Goal: Find specific page/section: Find specific page/section

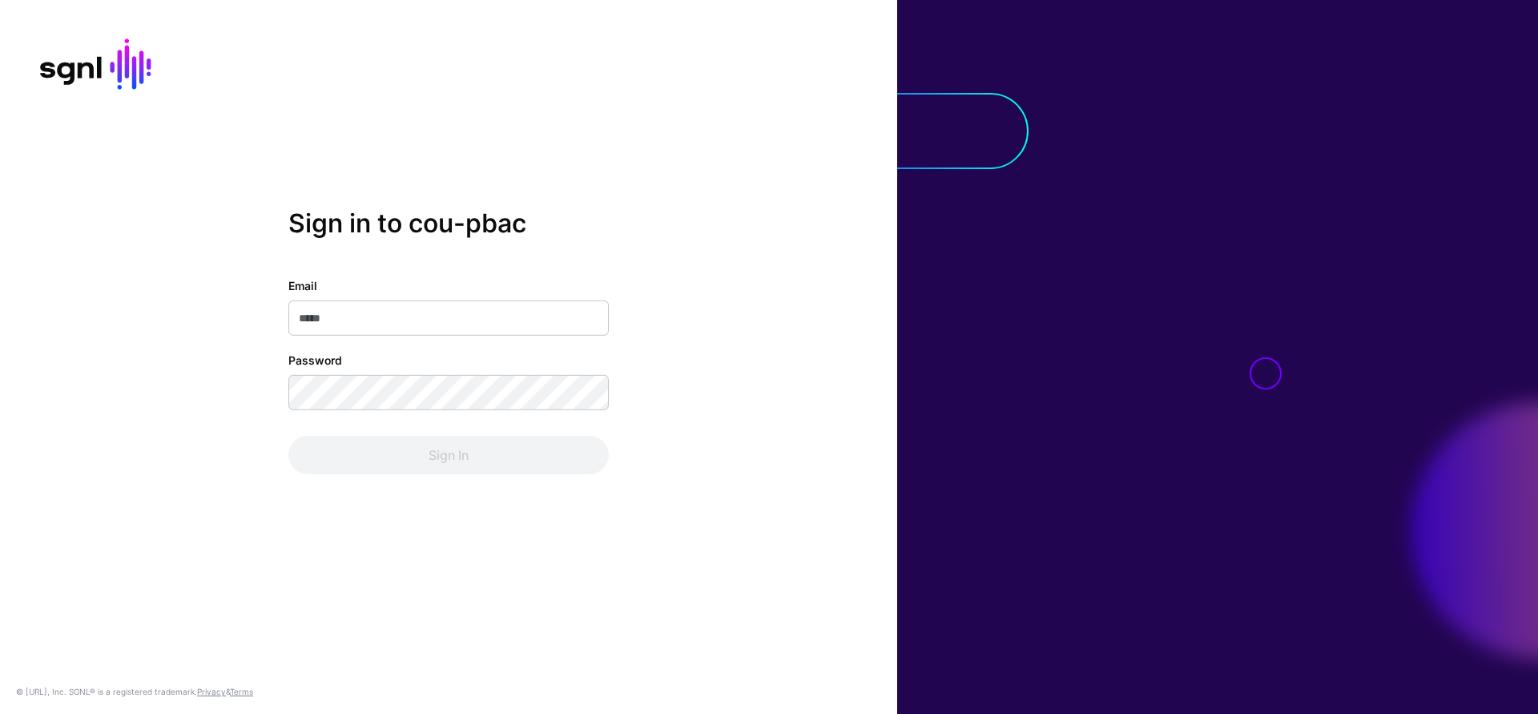
type input "**********"
click at [464, 483] on div "**********" at bounding box center [448, 356] width 897 height 298
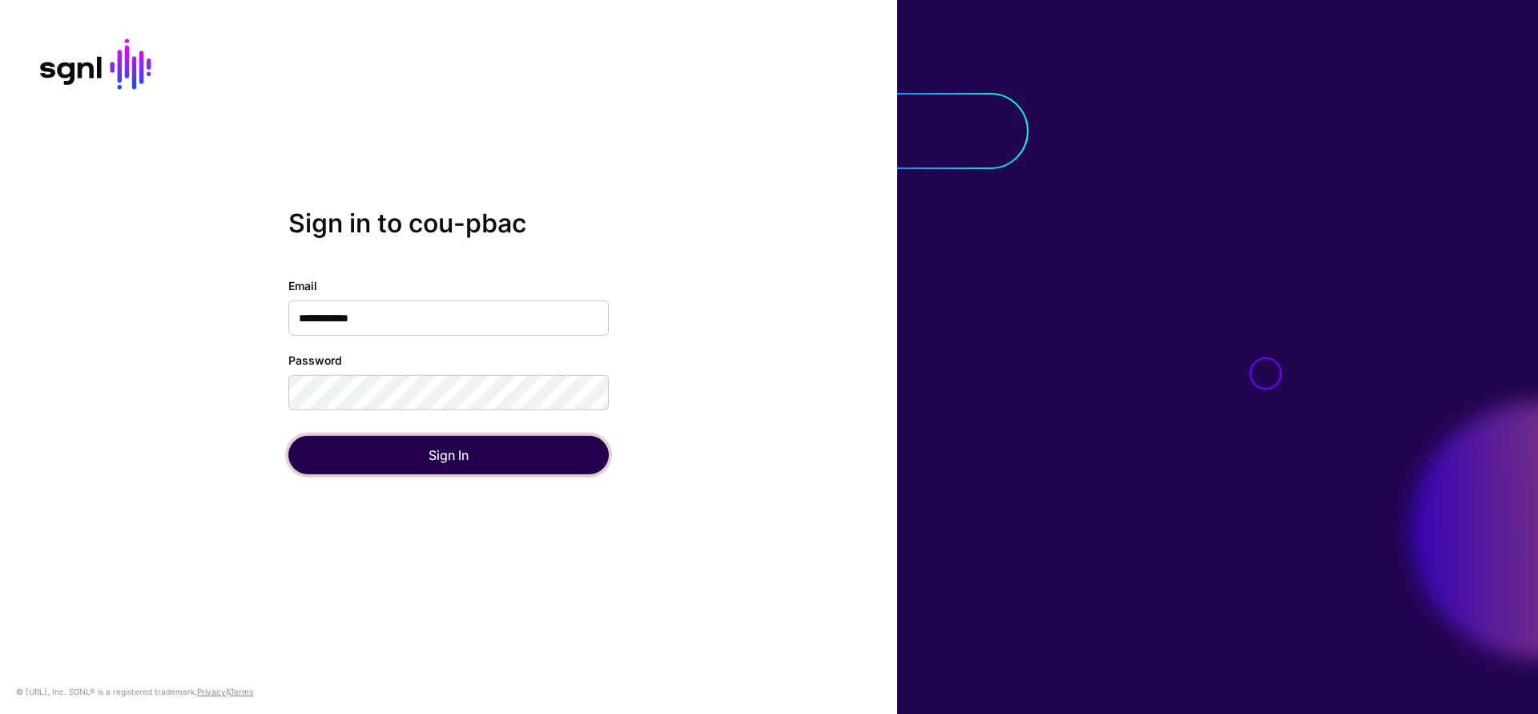
click at [450, 456] on button "Sign In" at bounding box center [448, 455] width 320 height 38
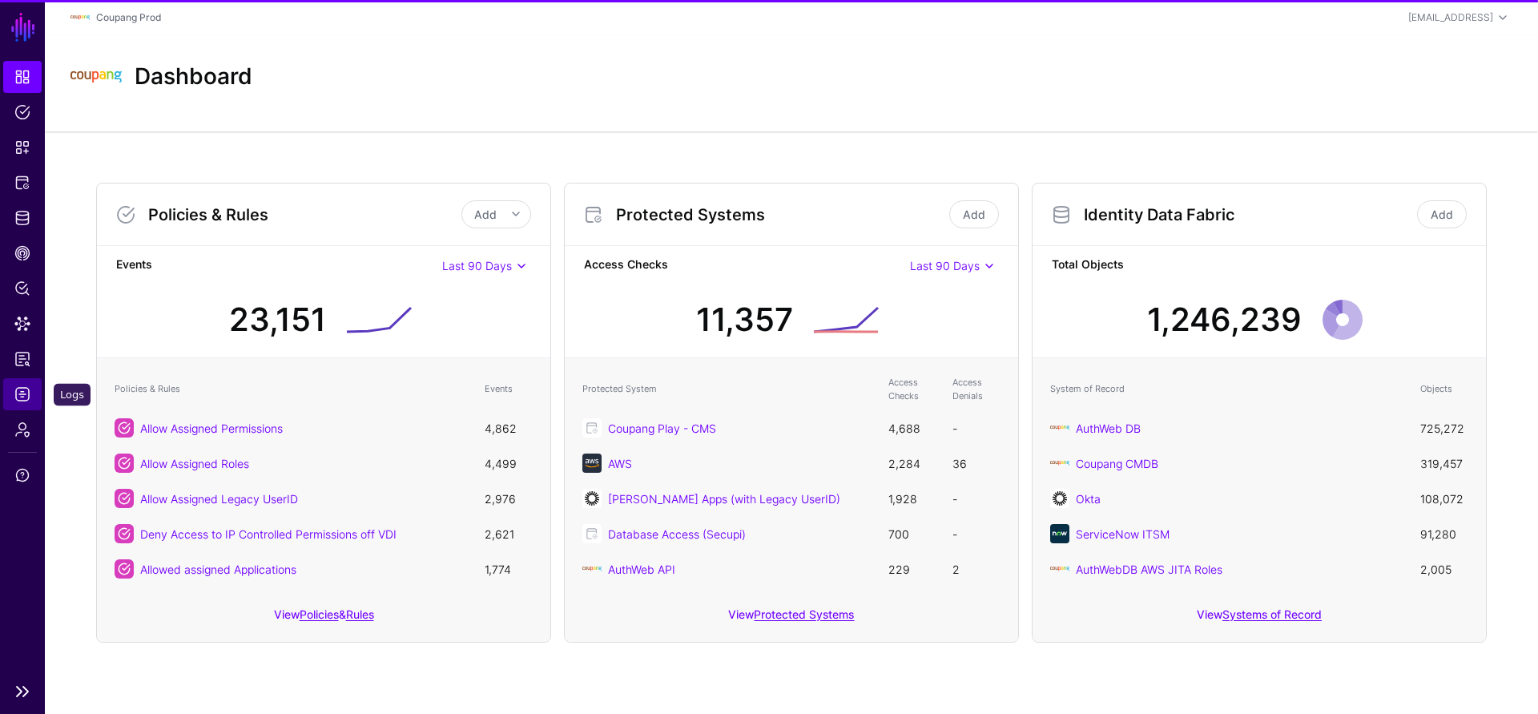
click at [13, 396] on link "Logs" at bounding box center [22, 394] width 38 height 32
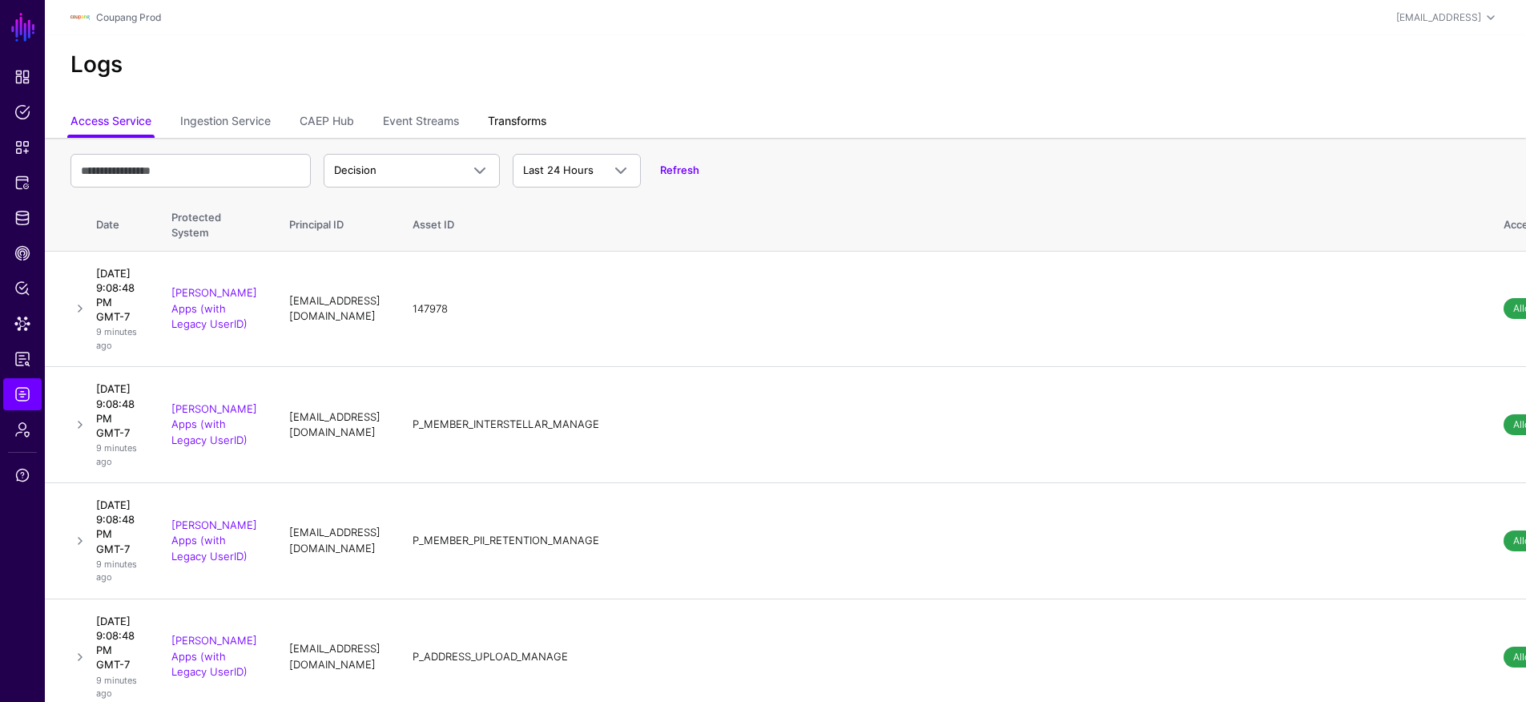
click at [532, 121] on link "Transforms" at bounding box center [517, 122] width 58 height 30
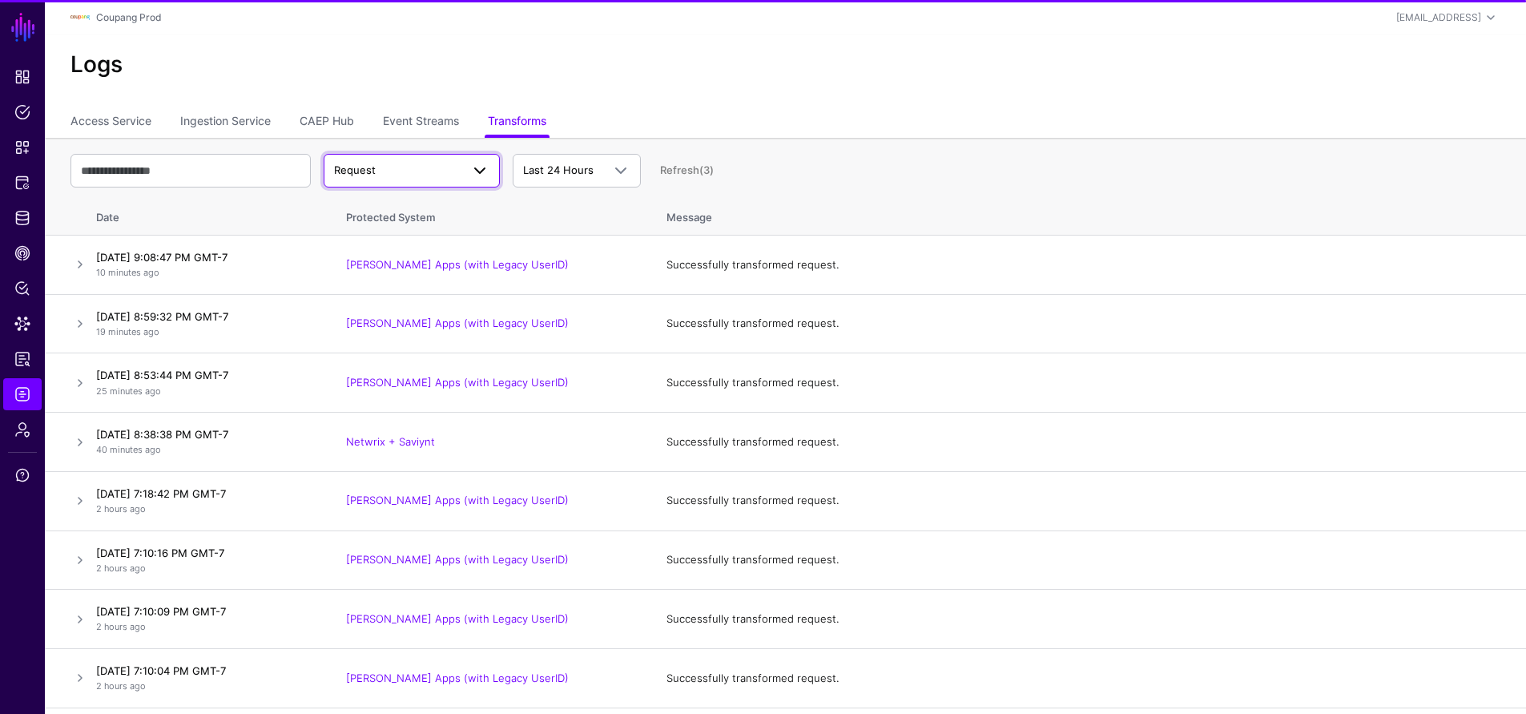
click at [444, 180] on link "Request" at bounding box center [412, 171] width 176 height 34
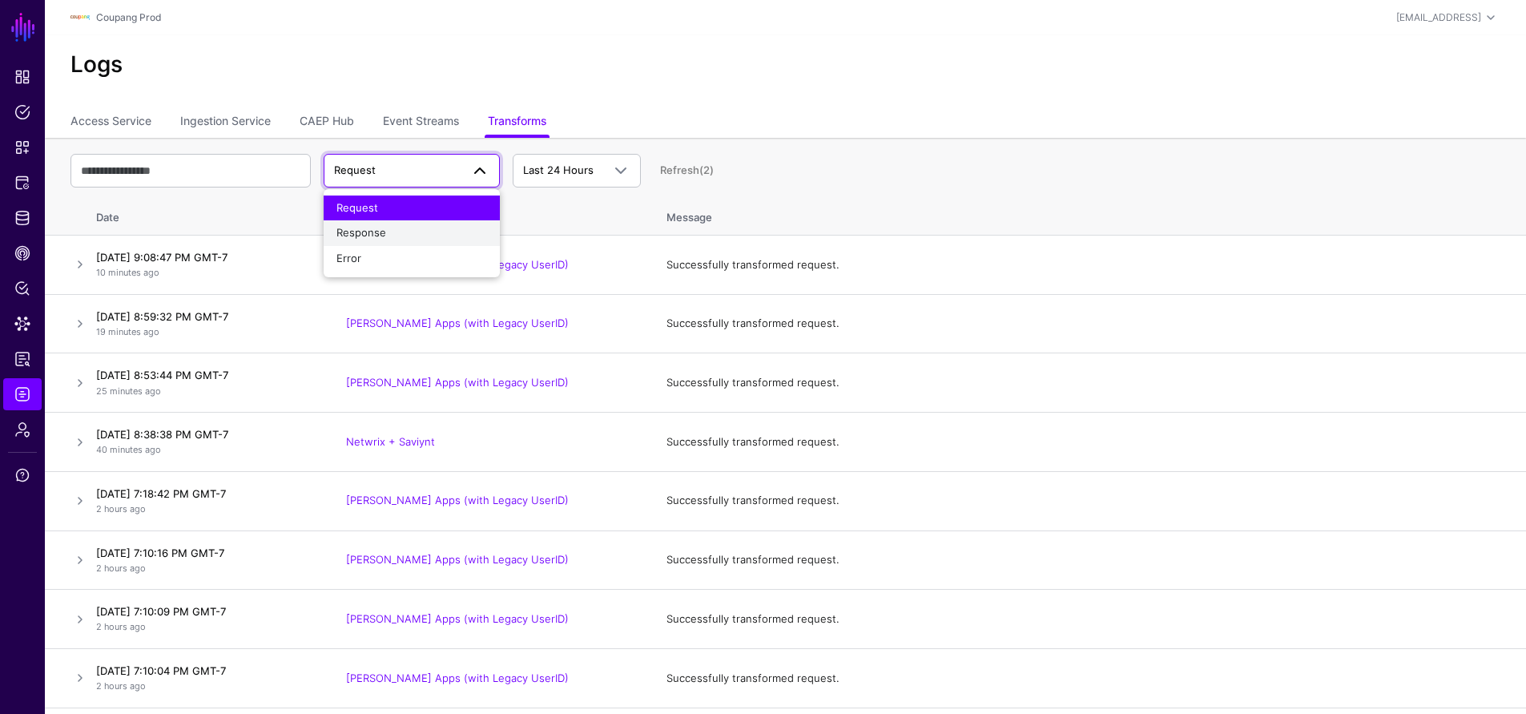
click at [420, 234] on div "Response" at bounding box center [411, 233] width 151 height 16
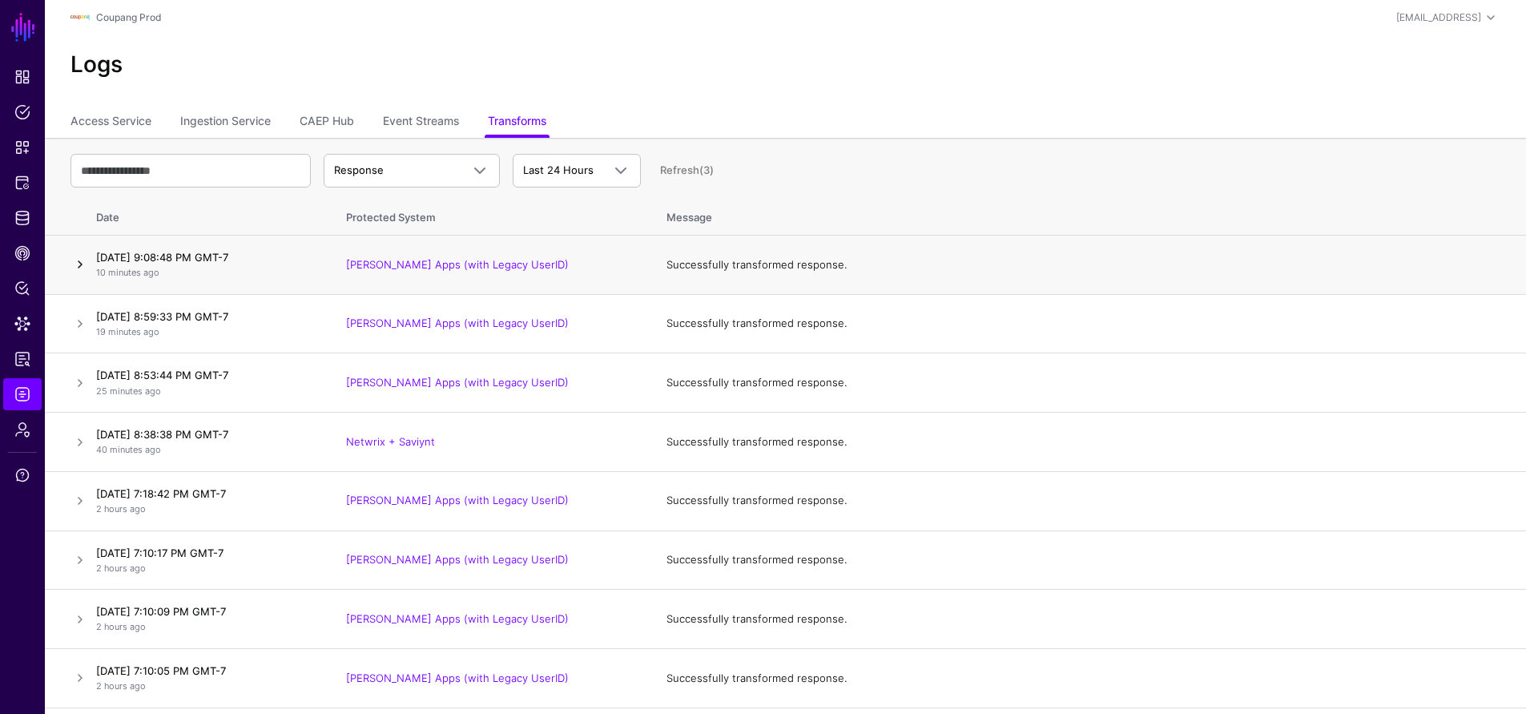
click at [81, 267] on link at bounding box center [79, 264] width 19 height 19
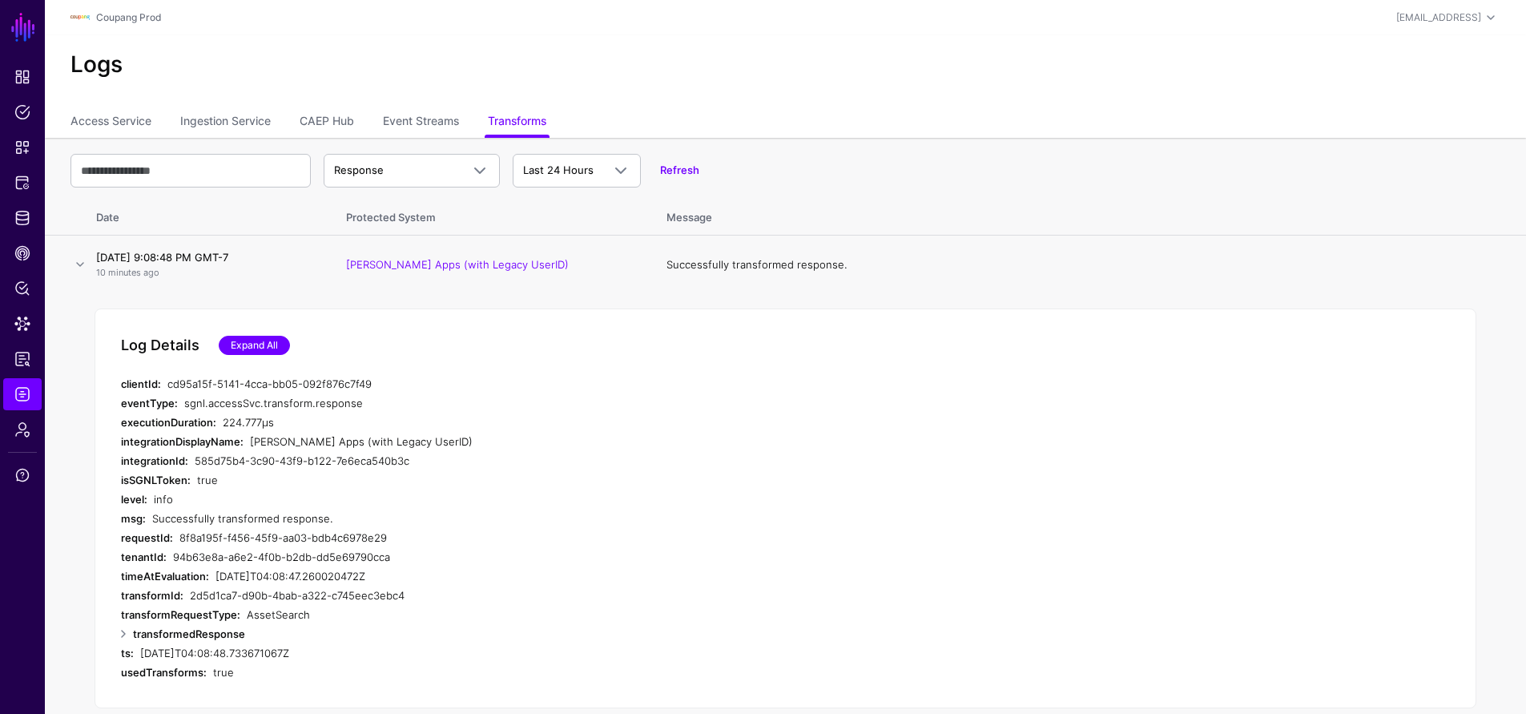
click at [256, 339] on link "Expand All" at bounding box center [254, 345] width 71 height 19
click at [151, 127] on link "Access Service" at bounding box center [110, 122] width 81 height 30
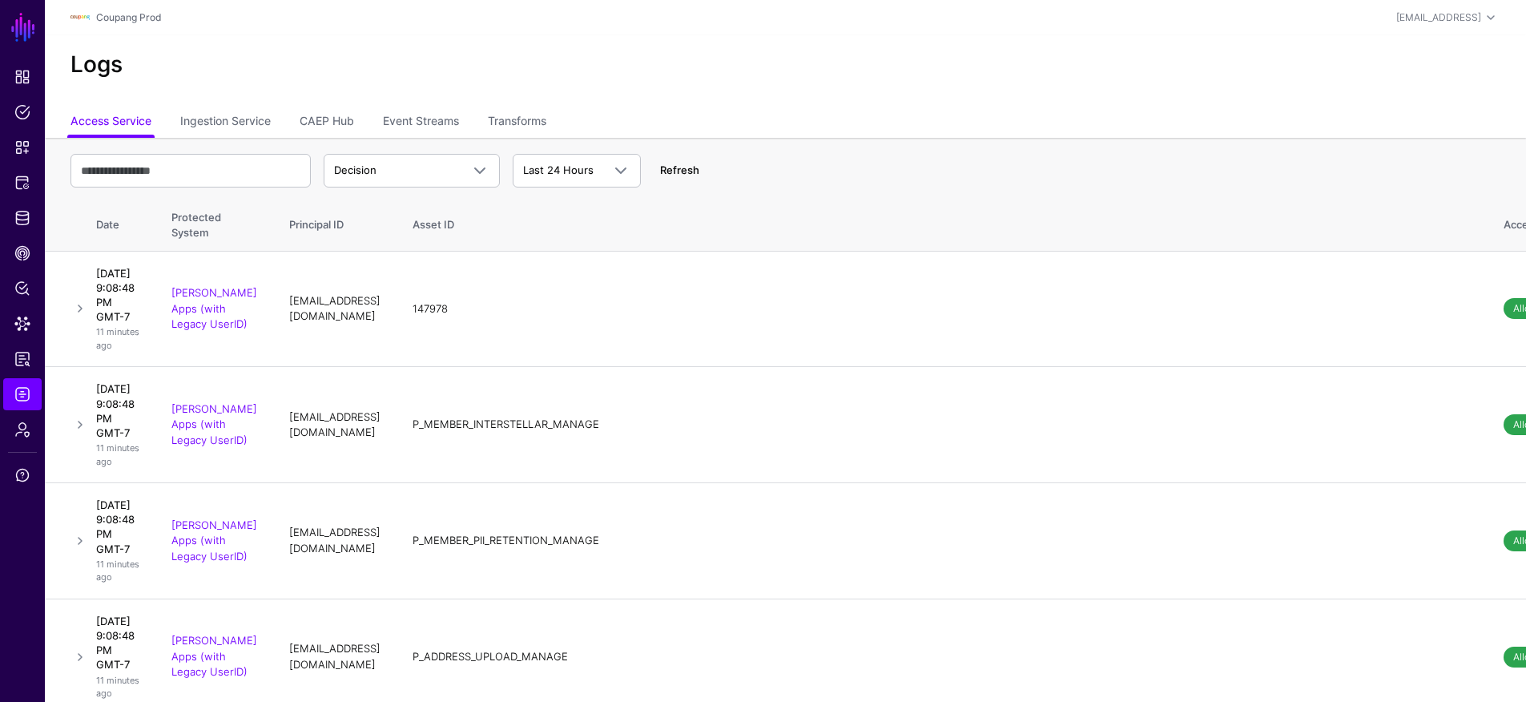
click at [687, 173] on link "Refresh" at bounding box center [679, 169] width 39 height 13
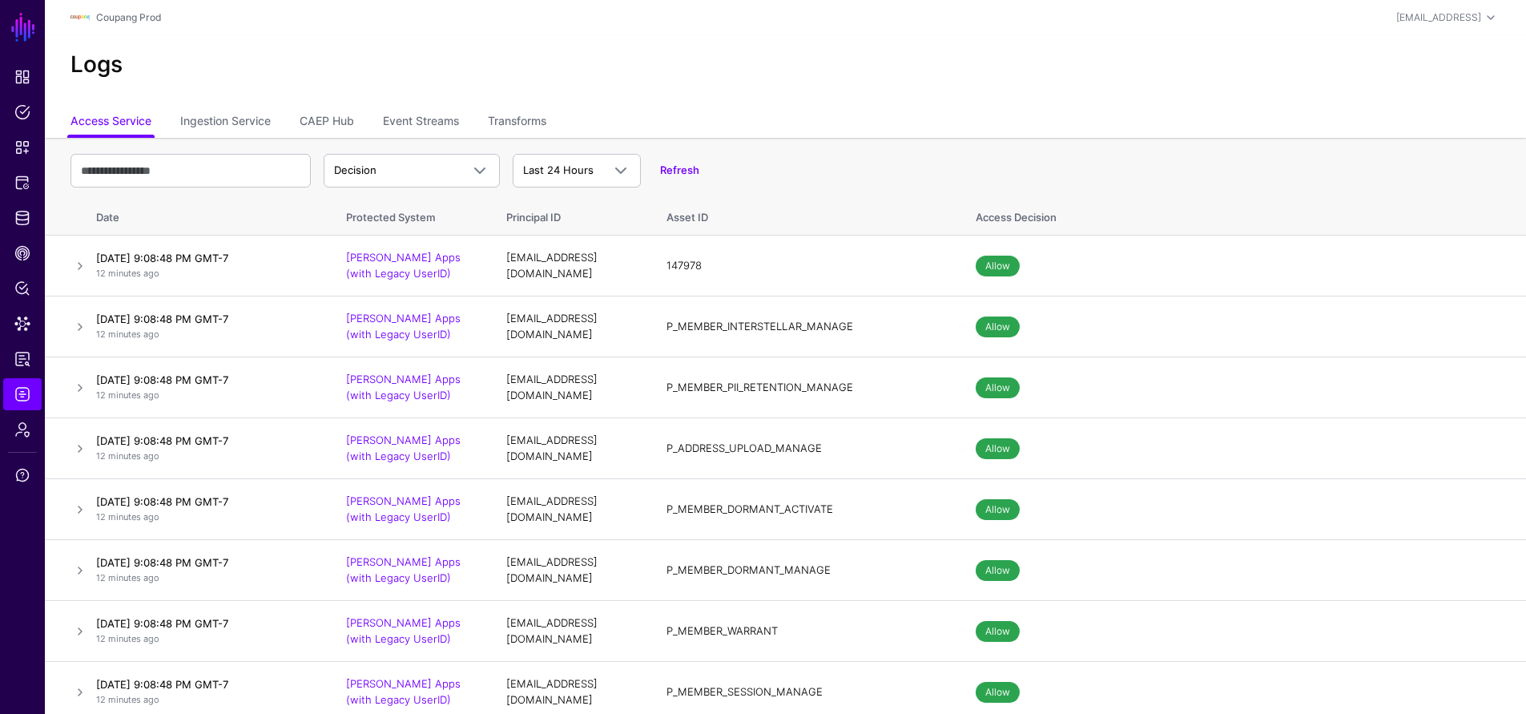
click at [678, 163] on div "Refresh" at bounding box center [670, 171] width 58 height 16
click at [693, 163] on link "Refresh" at bounding box center [679, 169] width 39 height 13
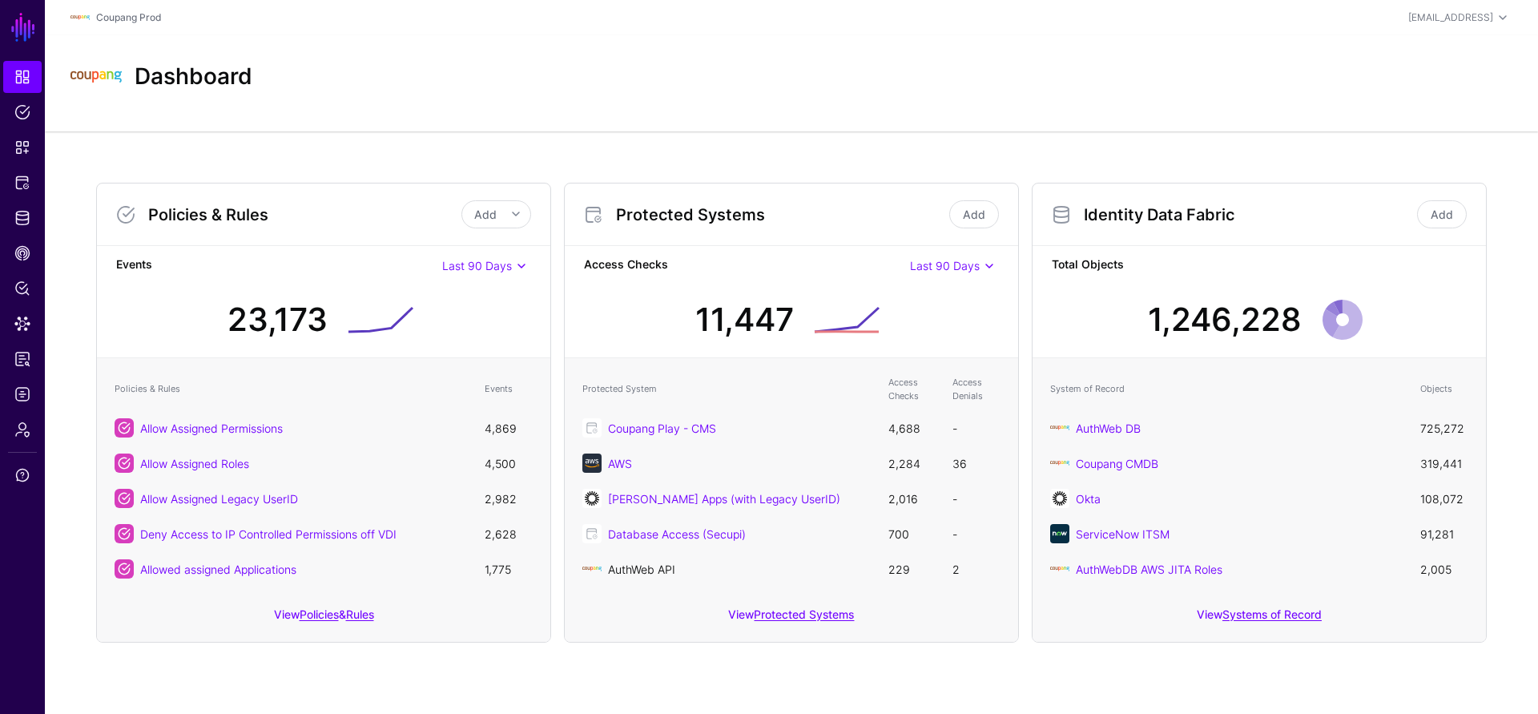
click at [662, 565] on link "AuthWeb API" at bounding box center [641, 569] width 67 height 14
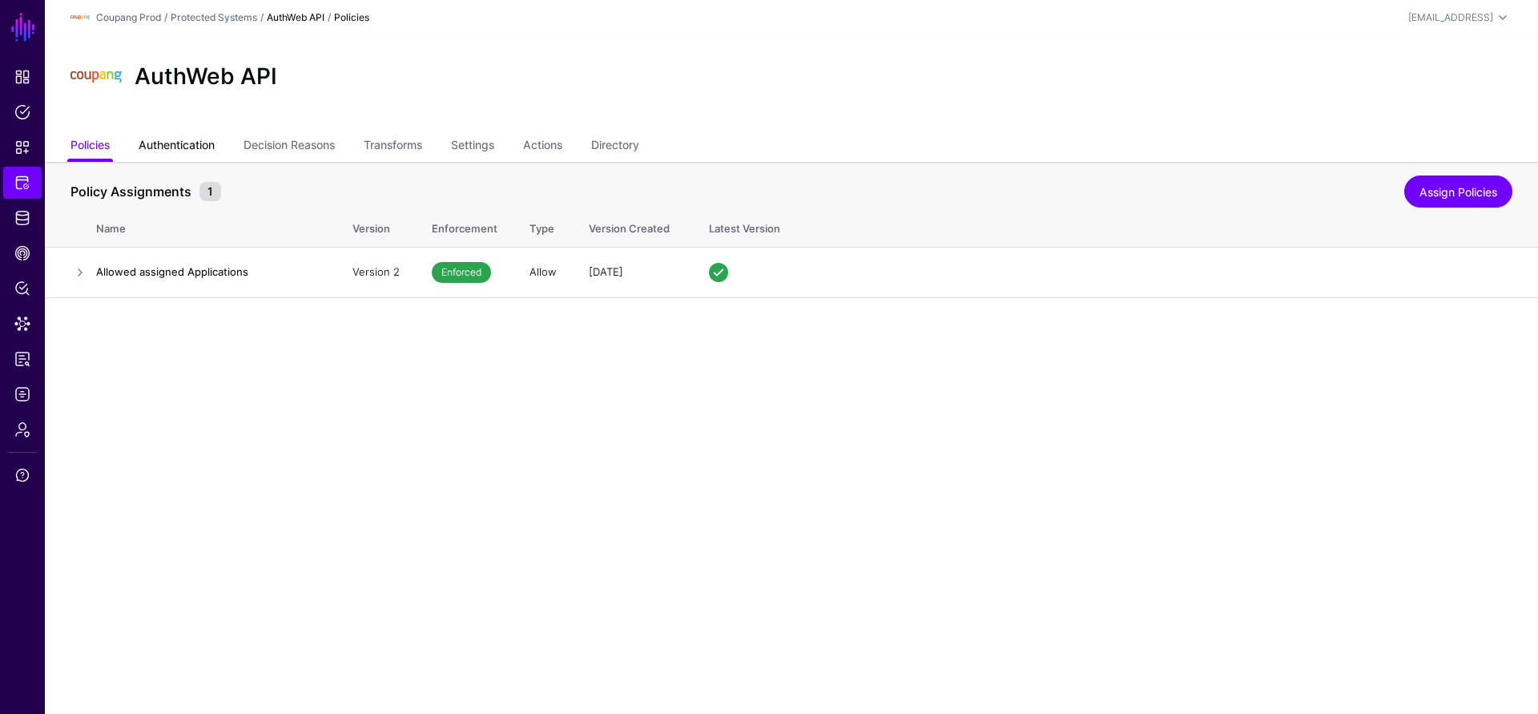
click at [188, 146] on link "Authentication" at bounding box center [177, 146] width 76 height 30
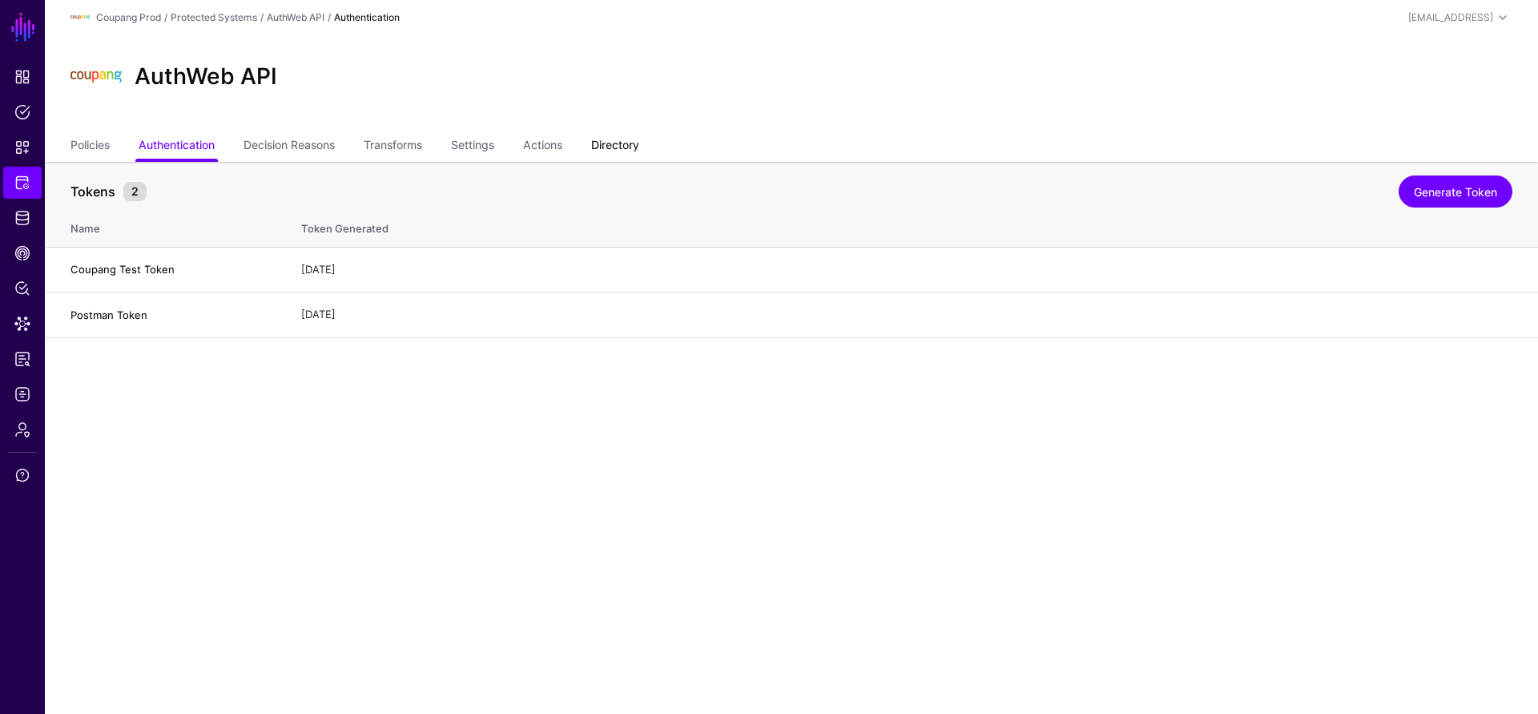
click at [605, 142] on link "Directory" at bounding box center [615, 146] width 48 height 30
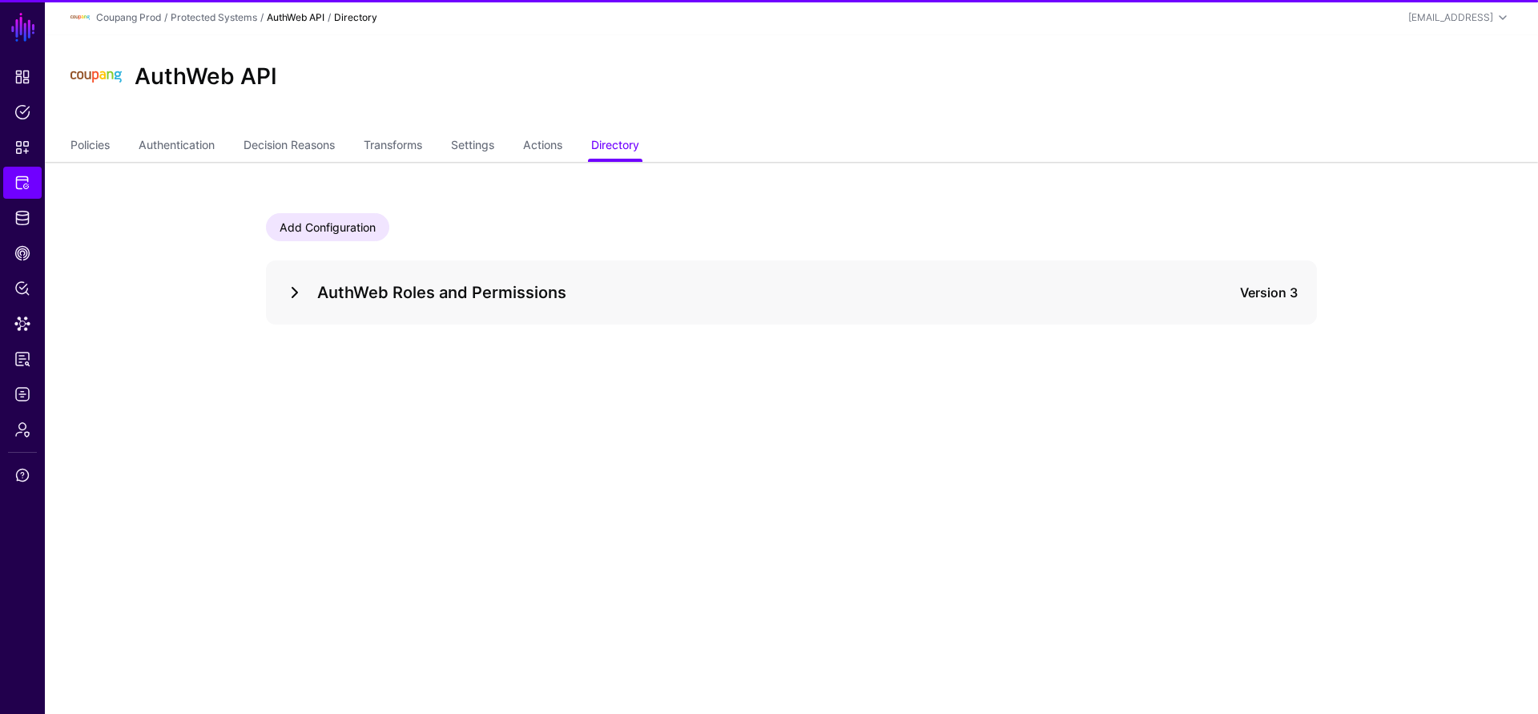
click at [297, 293] on link at bounding box center [294, 292] width 19 height 19
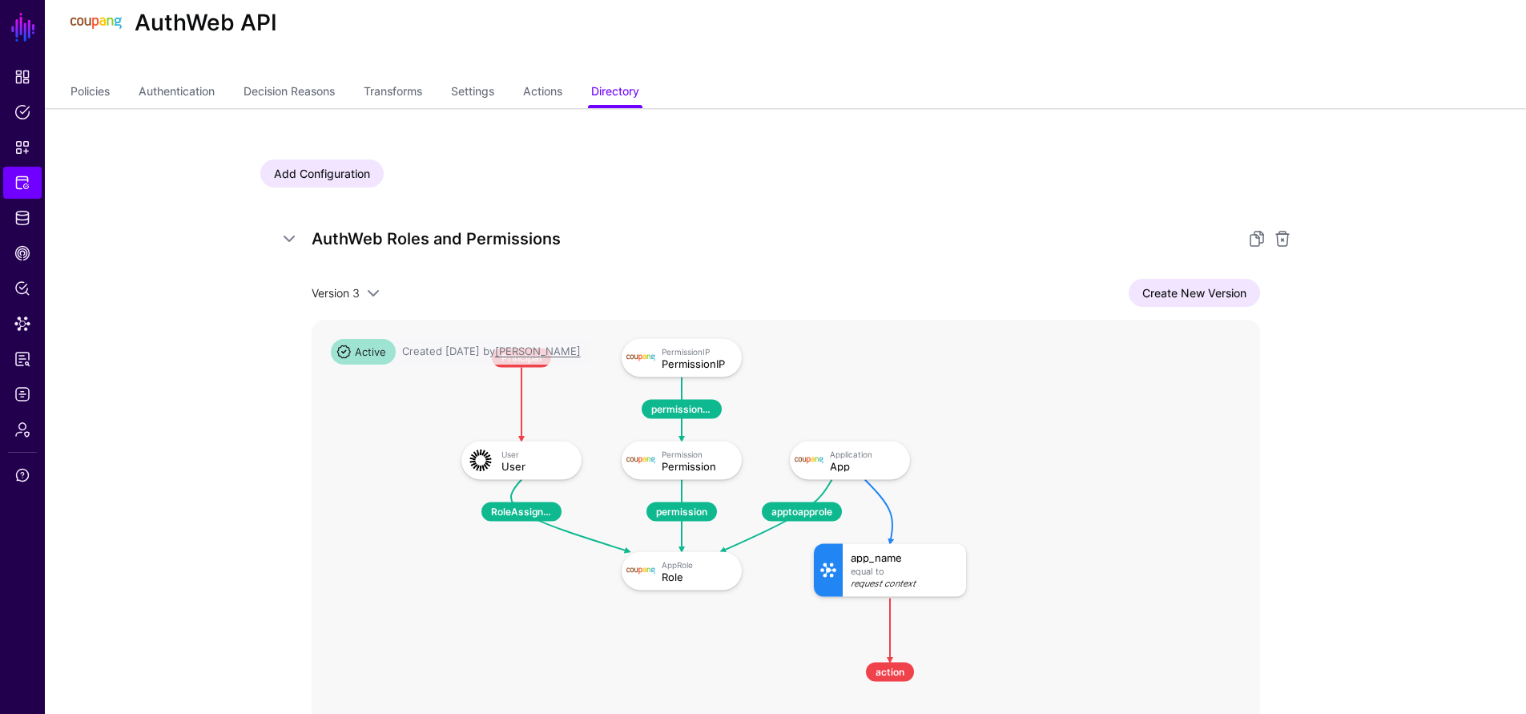
scroll to position [54, 0]
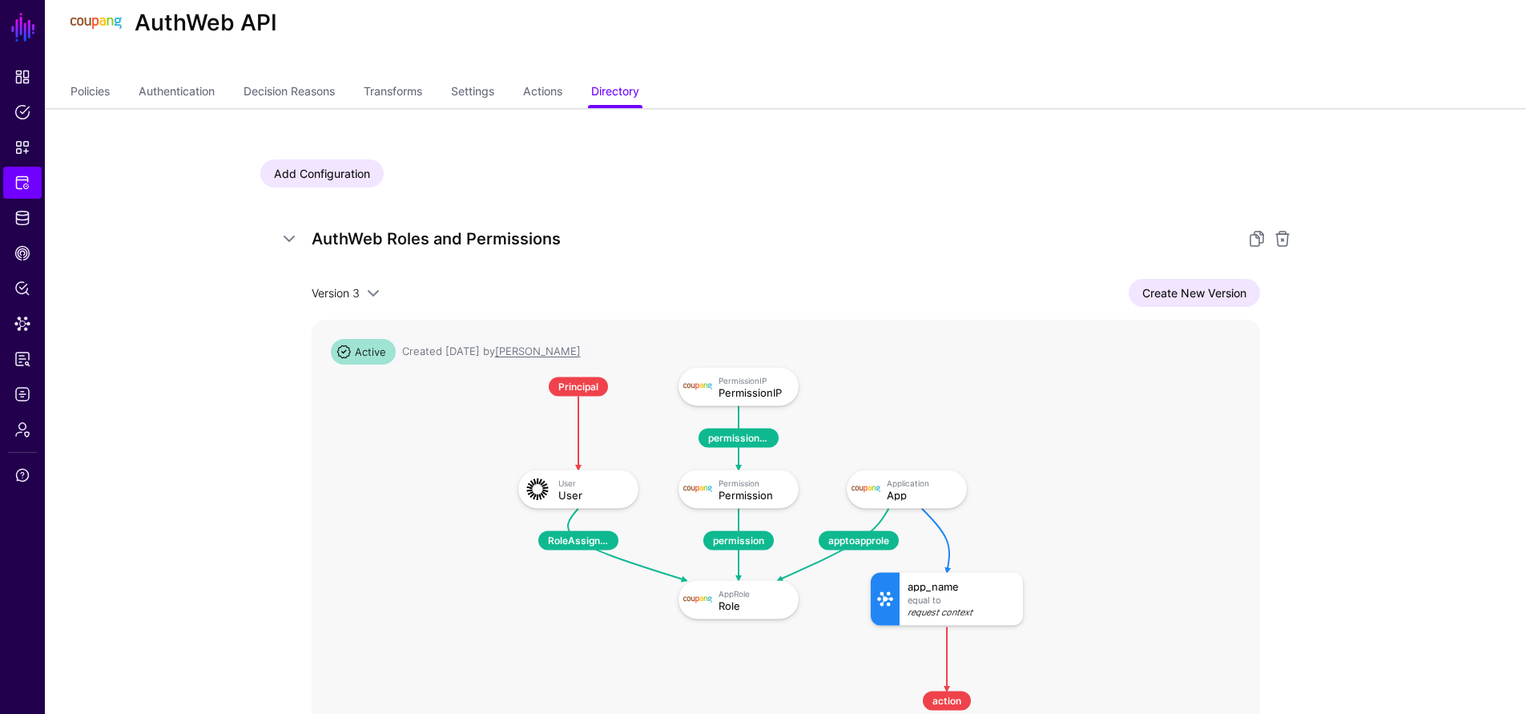
drag, startPoint x: 1096, startPoint y: 497, endPoint x: 1152, endPoint y: 526, distance: 63.8
click at [1152, 526] on rect at bounding box center [502, 351] width 94820 height 49892
click at [1432, 529] on app-integrations-item-directory "Add Configuration AuthWeb Roles and Permissions Version 3 Version 3 Version 2 V…" at bounding box center [785, 515] width 1481 height 814
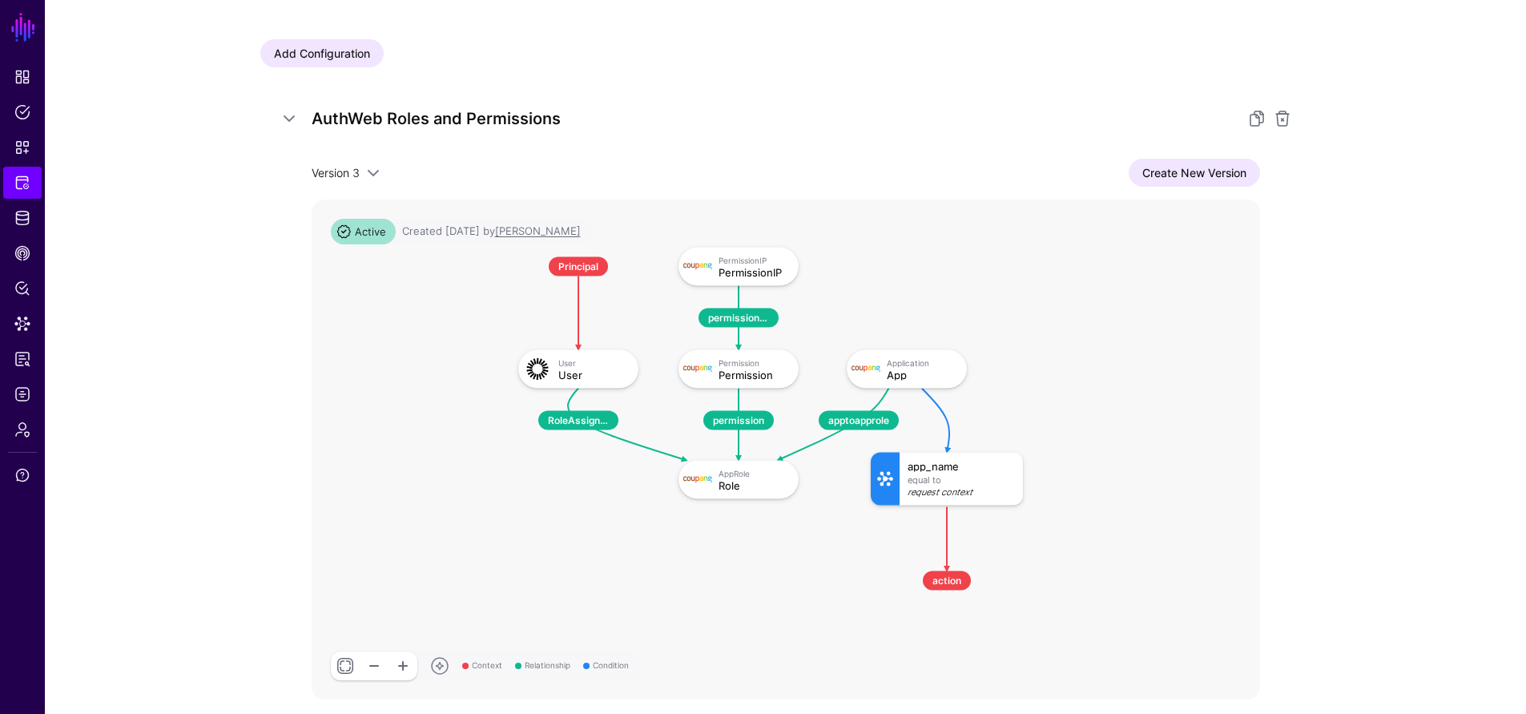
scroll to position [243, 0]
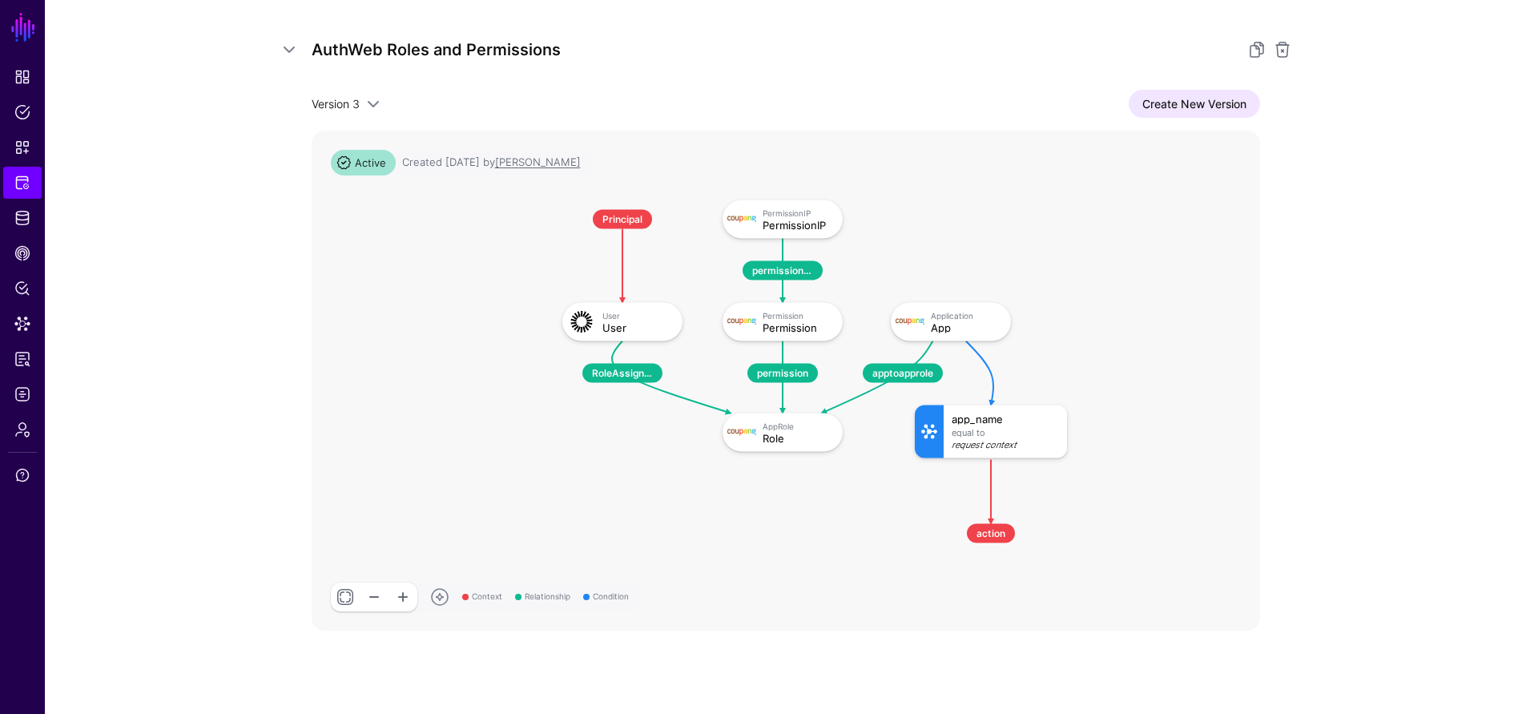
drag, startPoint x: 1138, startPoint y: 390, endPoint x: 1156, endPoint y: 385, distance: 18.3
click at [1156, 385] on rect at bounding box center [546, 184] width 94820 height 49892
